Goal: Transaction & Acquisition: Purchase product/service

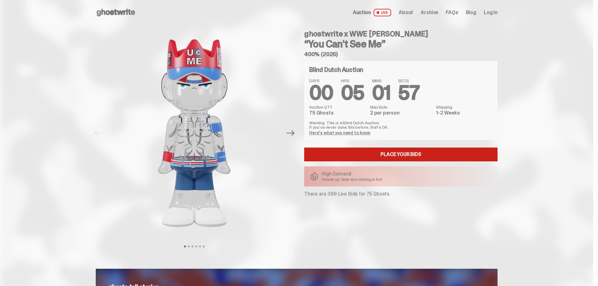
click at [374, 152] on link "Place your Bids" at bounding box center [400, 155] width 193 height 14
